Goal: Information Seeking & Learning: Learn about a topic

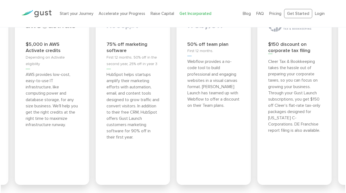
scroll to position [2138, 0]
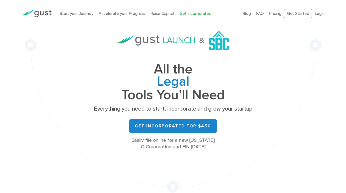
scroll to position [0, 0]
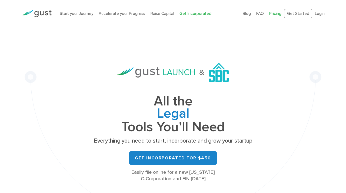
click at [277, 14] on link "Pricing" at bounding box center [276, 13] width 12 height 5
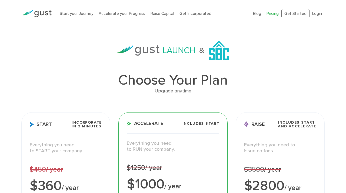
click at [194, 16] on li "Get Incorporated" at bounding box center [196, 14] width 32 height 6
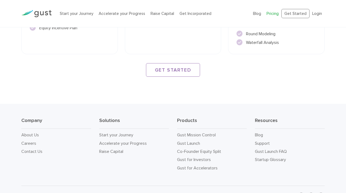
scroll to position [890, 0]
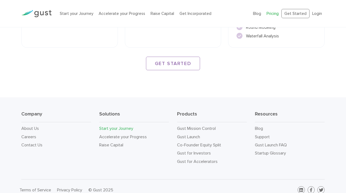
click at [123, 126] on link "Start your Journey" at bounding box center [116, 128] width 34 height 5
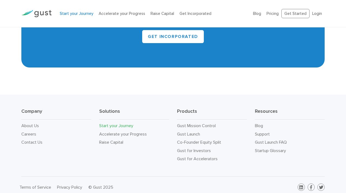
scroll to position [991, 0]
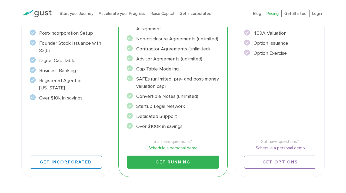
scroll to position [110, 0]
